Goal: Transaction & Acquisition: Purchase product/service

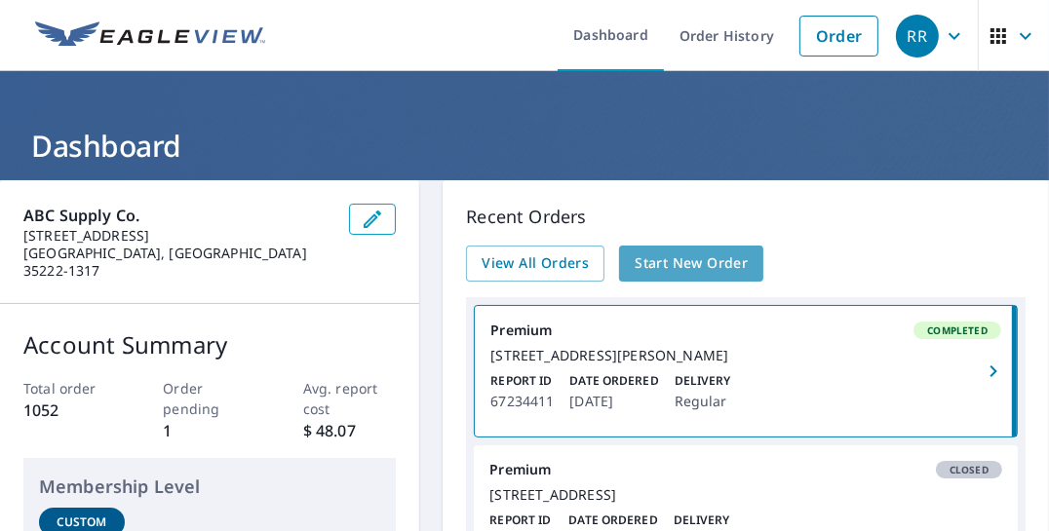
click at [679, 258] on span "Start New Order" at bounding box center [691, 264] width 113 height 24
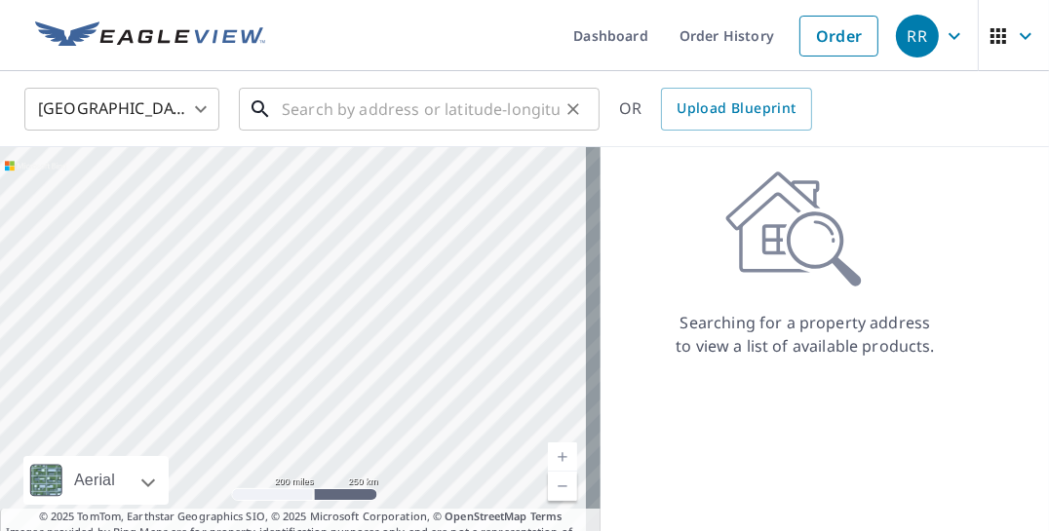
click at [315, 104] on input "text" at bounding box center [421, 109] width 278 height 55
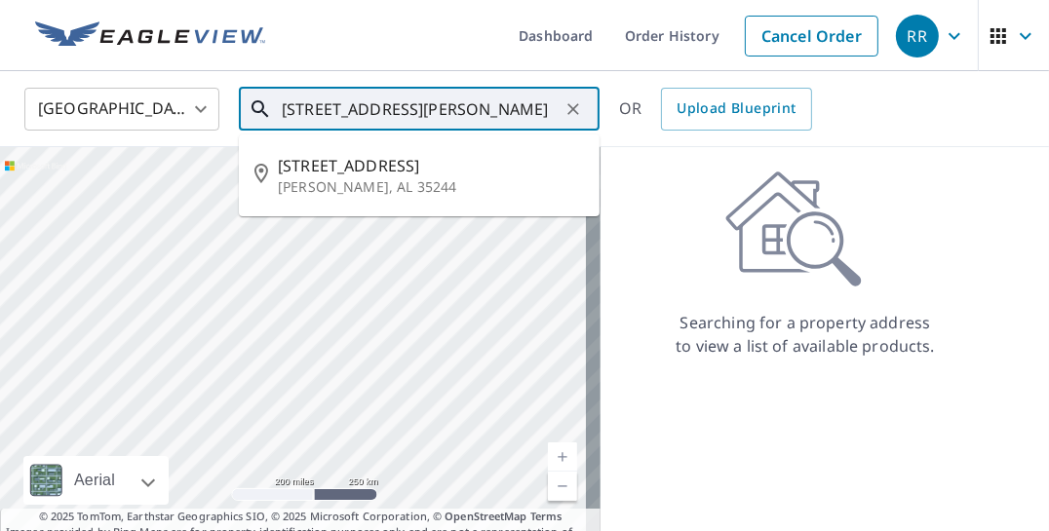
scroll to position [0, 6]
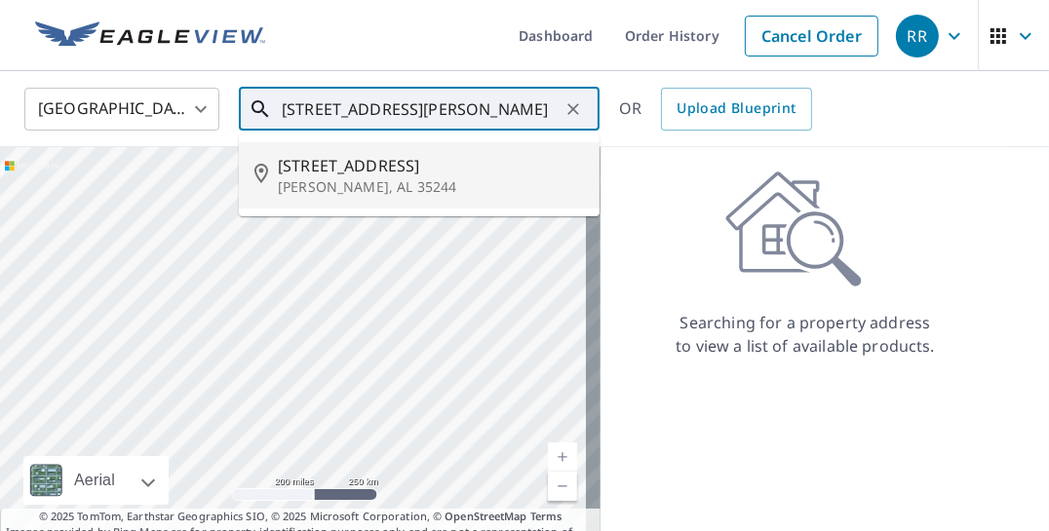
click at [478, 110] on input "[STREET_ADDRESS][PERSON_NAME]" at bounding box center [421, 109] width 278 height 55
click at [386, 155] on span "[STREET_ADDRESS]" at bounding box center [431, 165] width 306 height 23
type input "[STREET_ADDRESS][PERSON_NAME]"
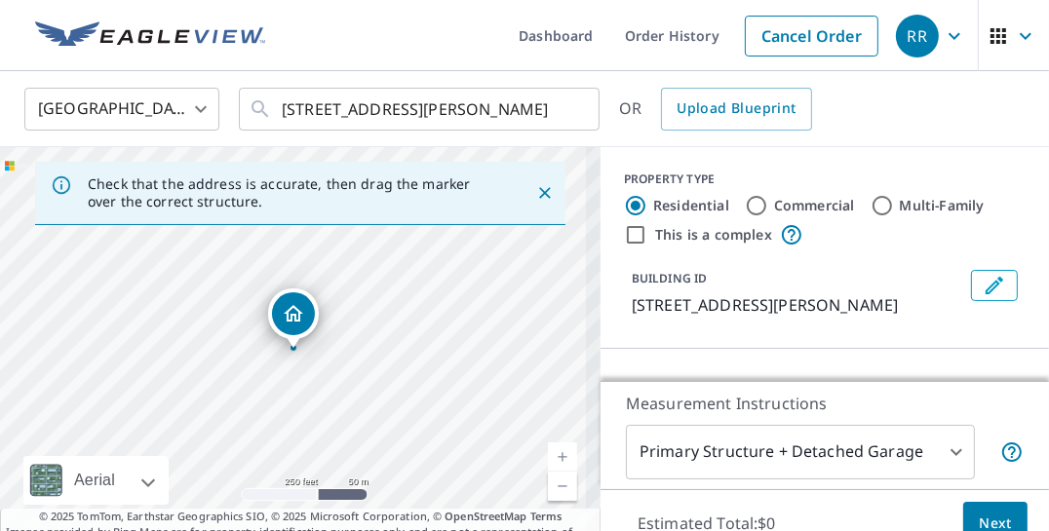
scroll to position [0, 0]
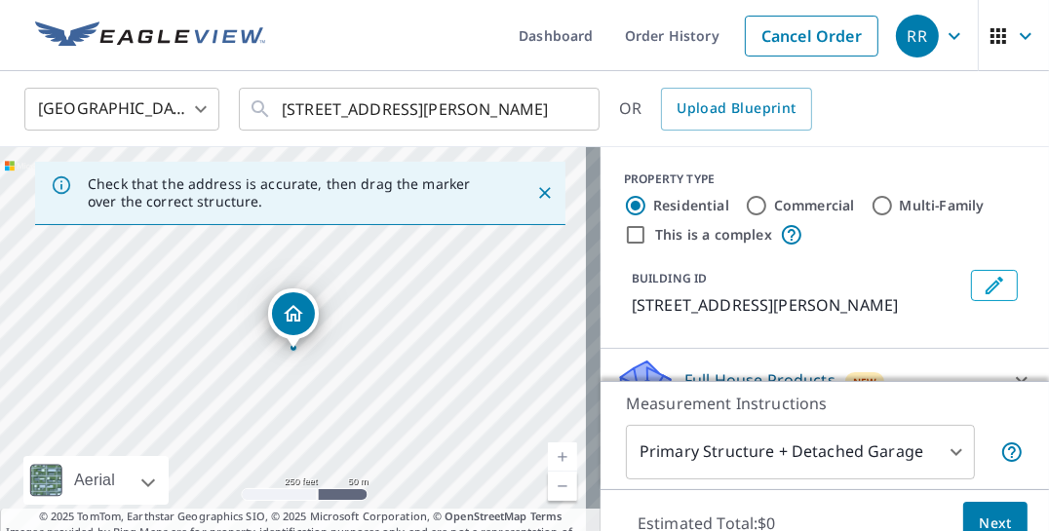
click at [275, 307] on div "Dropped pin, building 1, Residential property, 4568 Lake Valley Dr Hoover, AL 3…" at bounding box center [293, 314] width 43 height 43
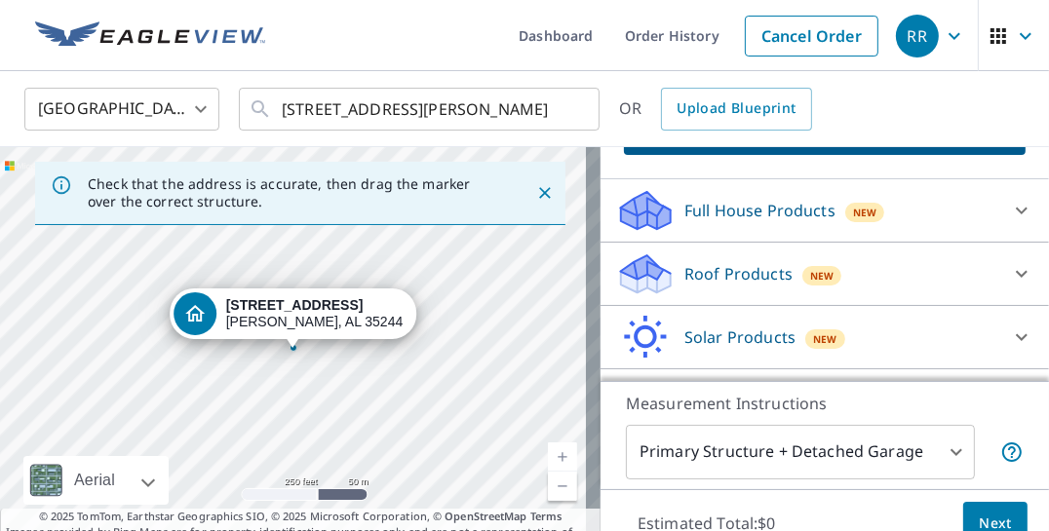
scroll to position [173, 0]
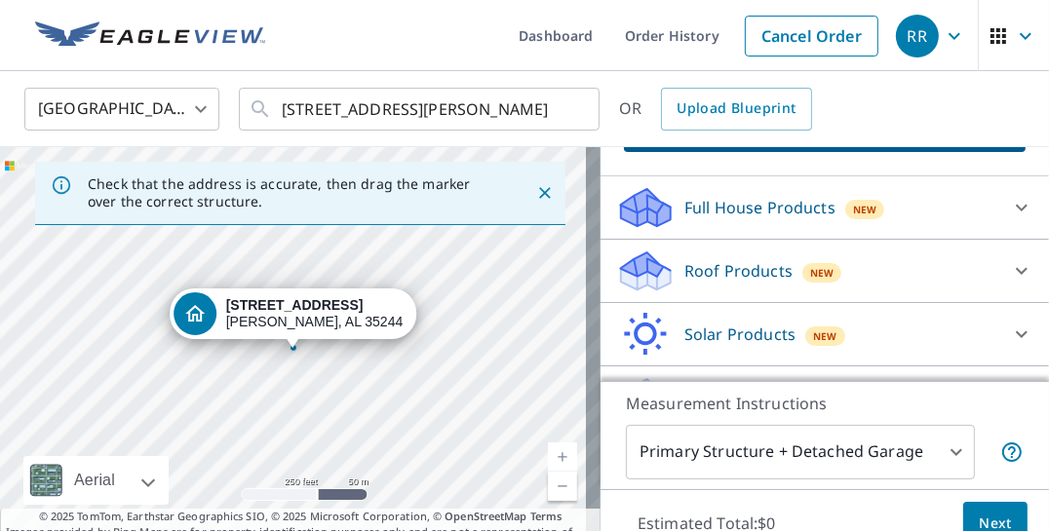
click at [706, 272] on p "Roof Products" at bounding box center [739, 270] width 108 height 23
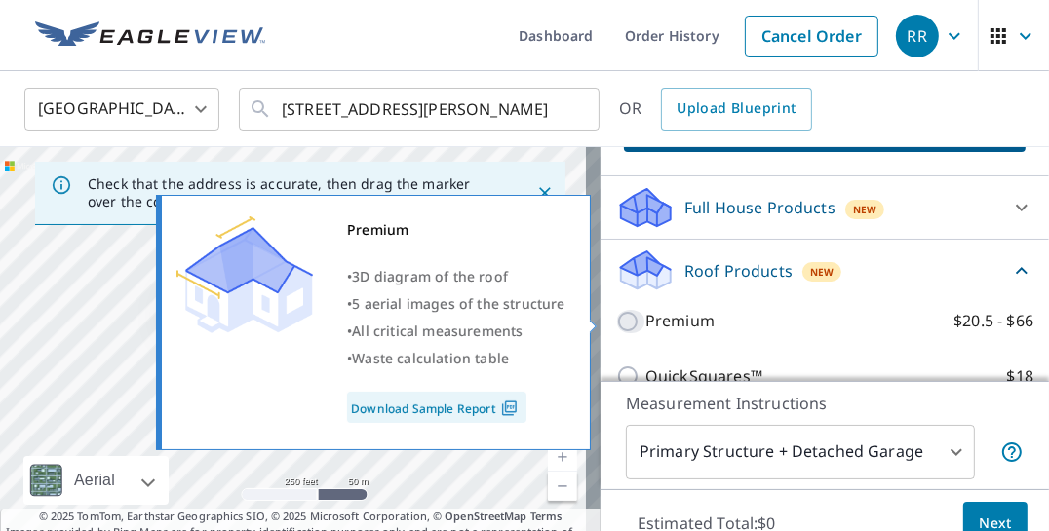
click at [617, 318] on input "Premium $20.5 - $66" at bounding box center [630, 321] width 29 height 23
checkbox input "true"
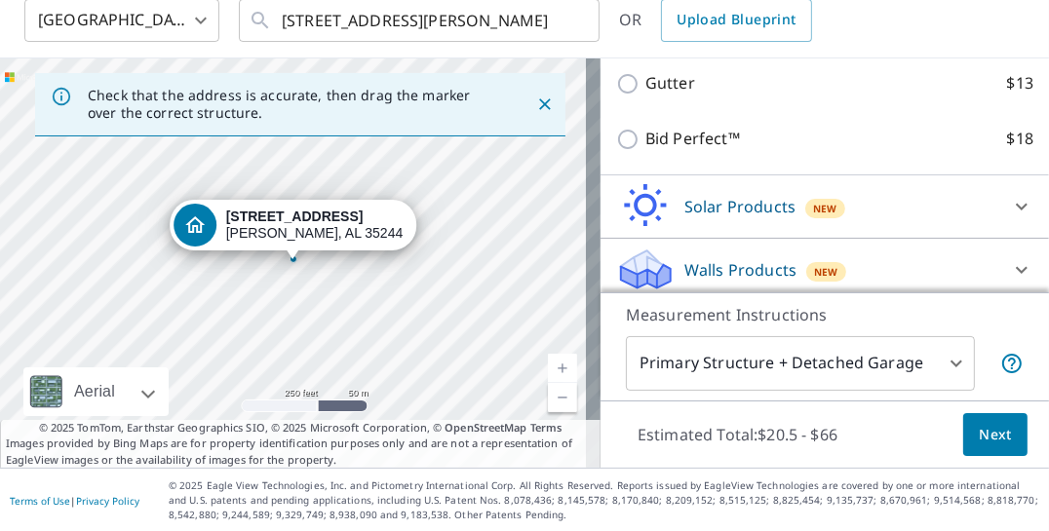
scroll to position [513, 0]
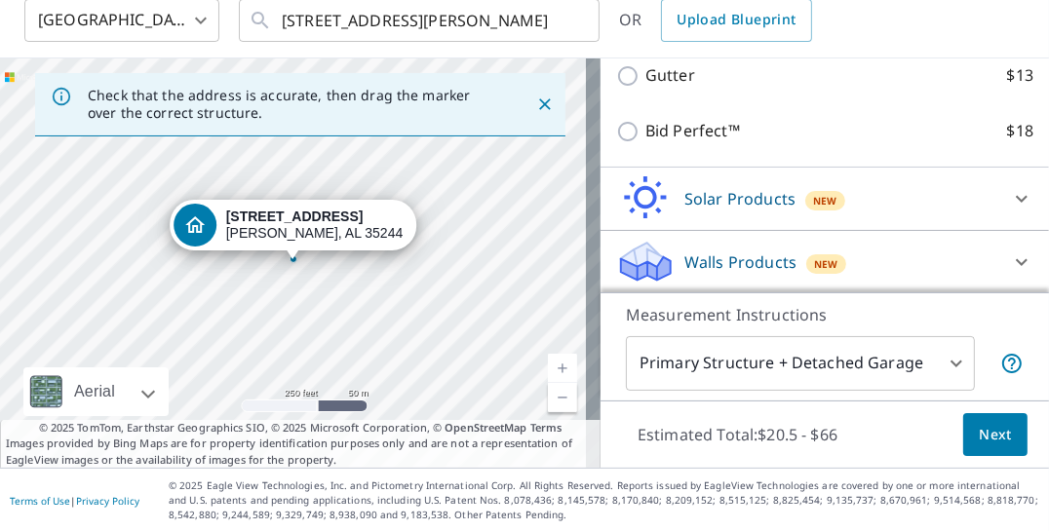
click at [987, 433] on span "Next" at bounding box center [995, 435] width 33 height 24
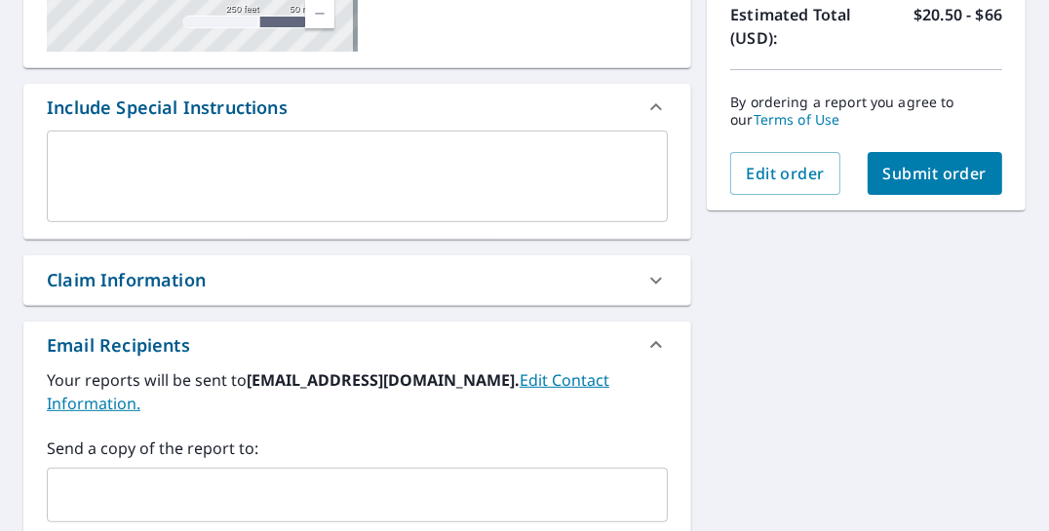
scroll to position [463, 0]
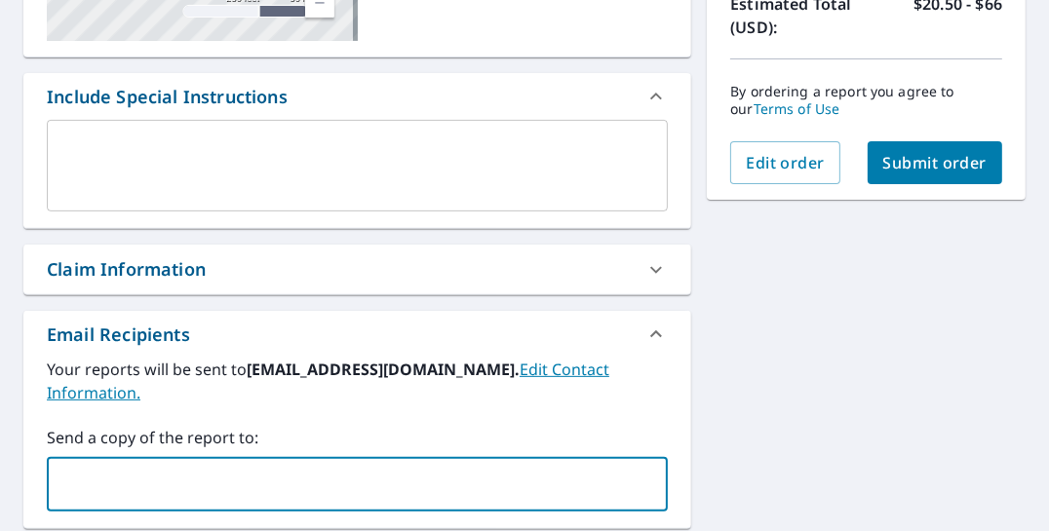
click at [398, 466] on input "text" at bounding box center [343, 484] width 574 height 37
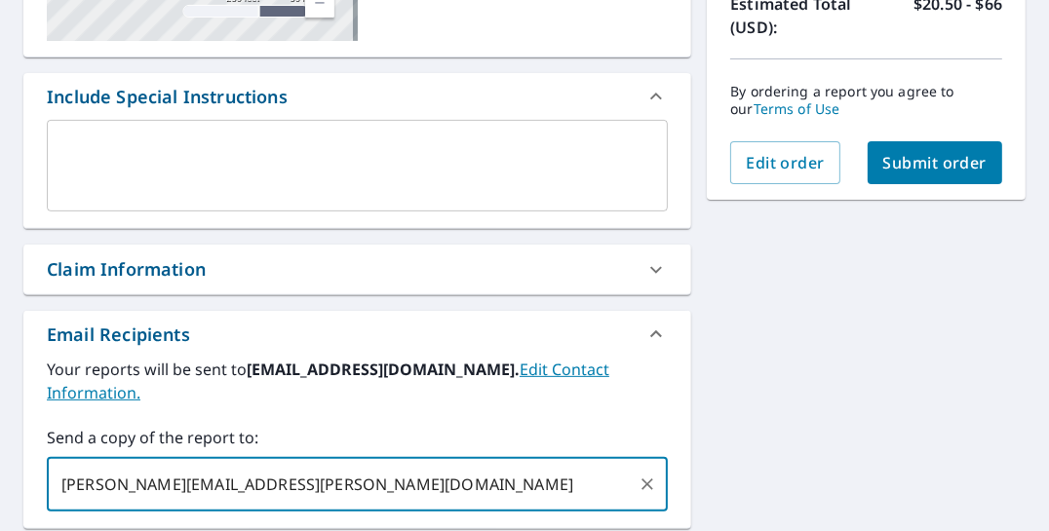
type input "[PERSON_NAME][EMAIL_ADDRESS][PERSON_NAME][DOMAIN_NAME]"
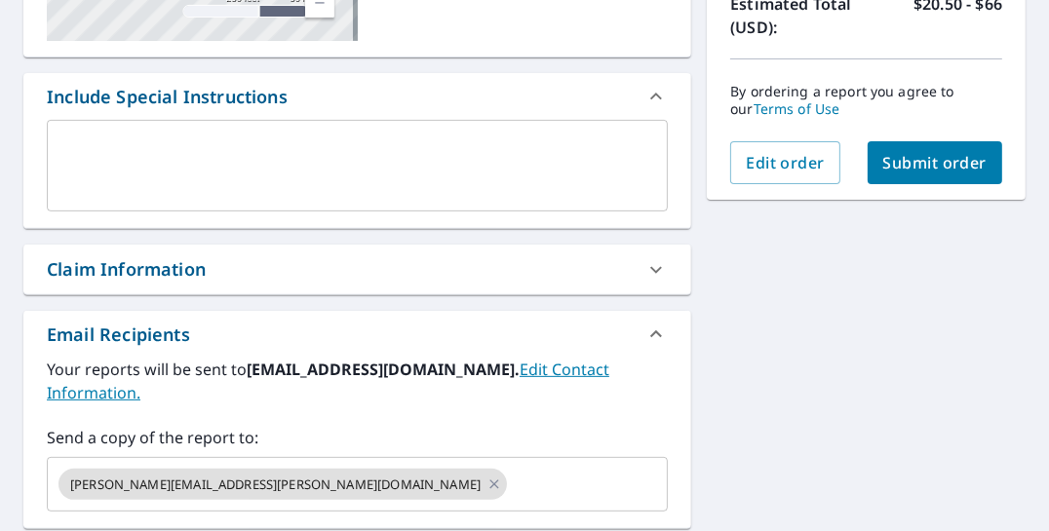
click at [892, 425] on div "[STREET_ADDRESS][PERSON_NAME] A standard road map Aerial A detailed look from a…" at bounding box center [524, 234] width 1049 height 1035
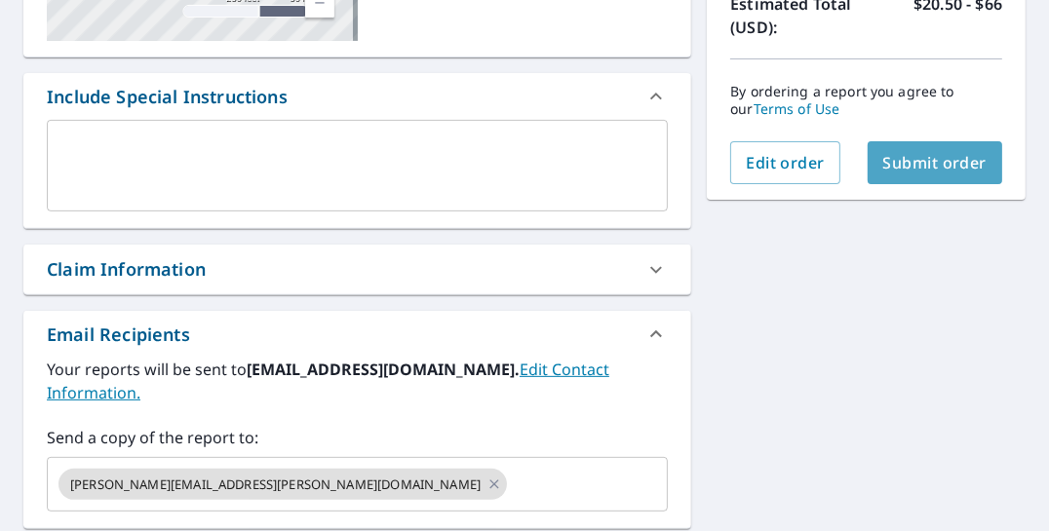
click at [908, 158] on span "Submit order" at bounding box center [936, 162] width 104 height 21
